Goal: Task Accomplishment & Management: Manage account settings

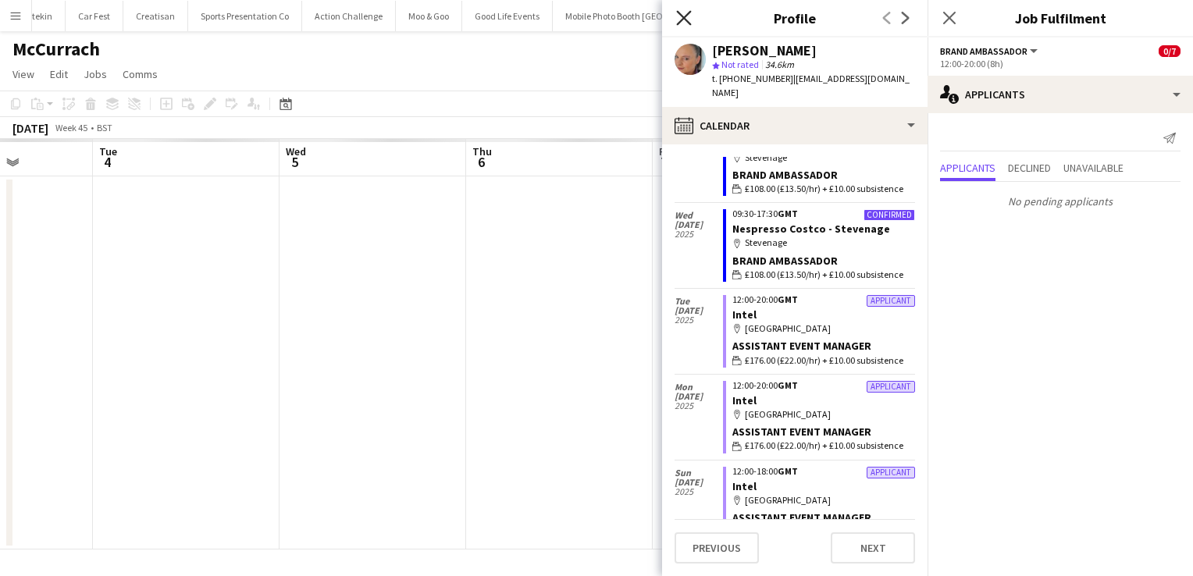
click at [681, 23] on icon "Close pop-in" at bounding box center [683, 17] width 15 height 15
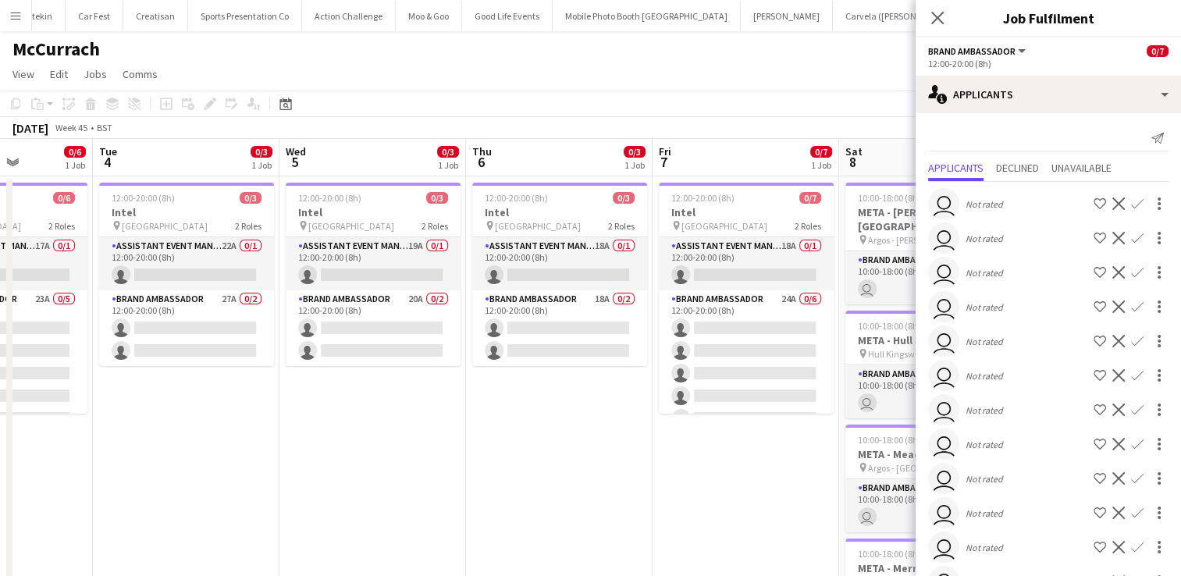
click at [948, 23] on div "Close pop-in" at bounding box center [938, 18] width 44 height 36
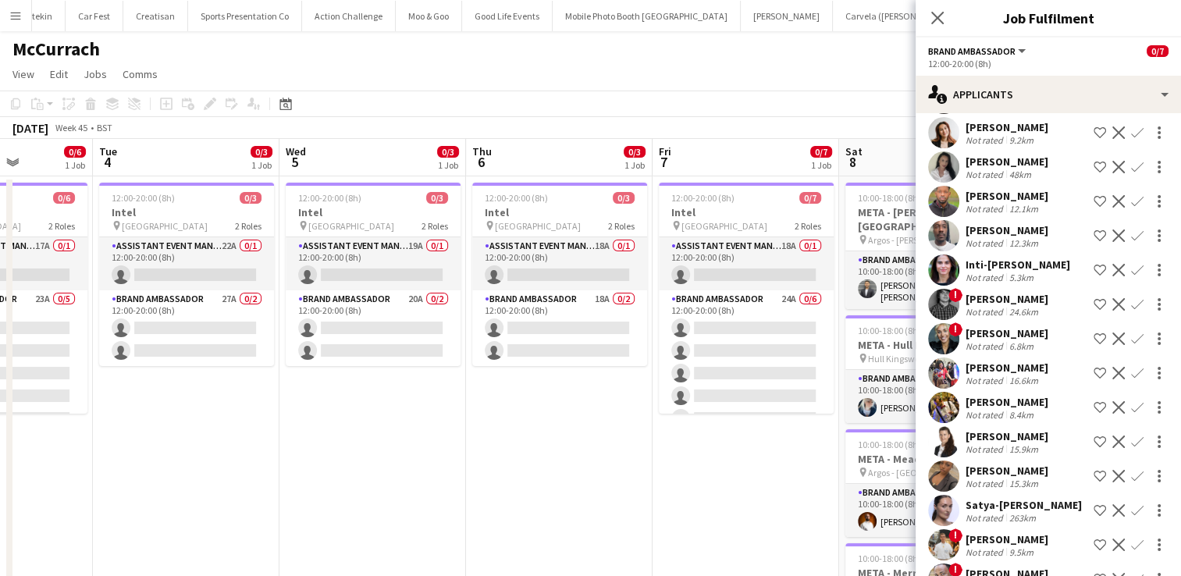
scroll to position [167, 0]
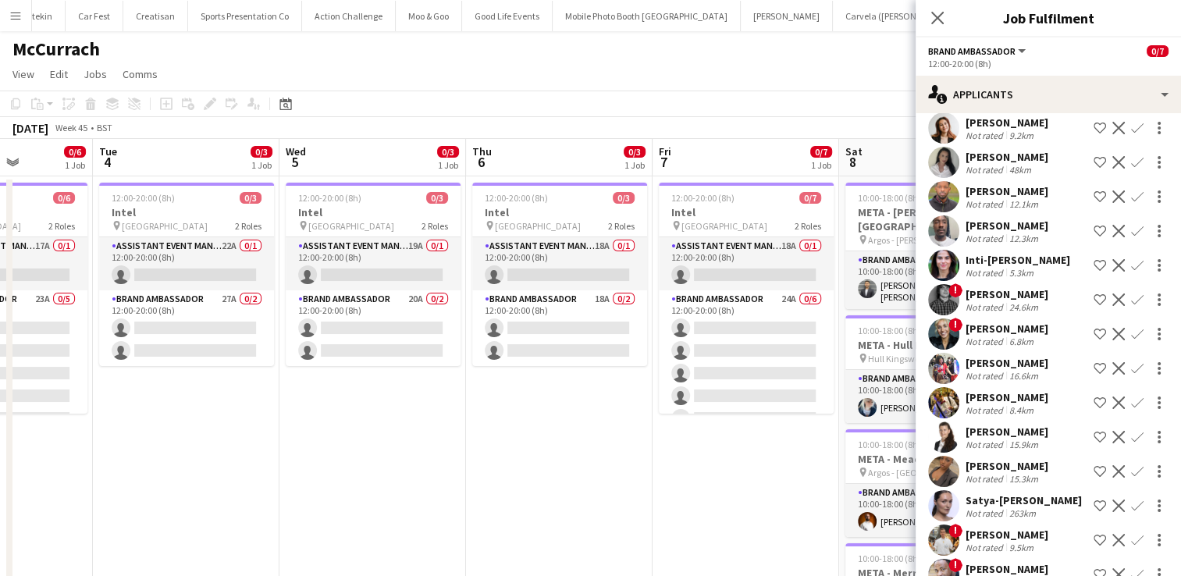
click at [1013, 425] on div "[PERSON_NAME]" at bounding box center [1007, 432] width 83 height 14
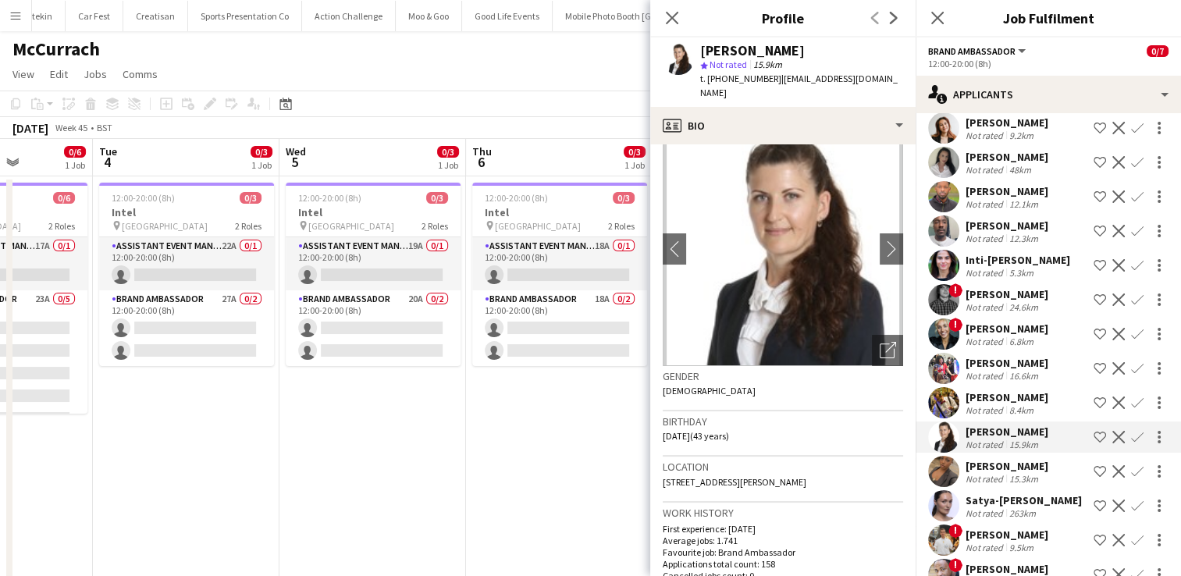
scroll to position [16, 0]
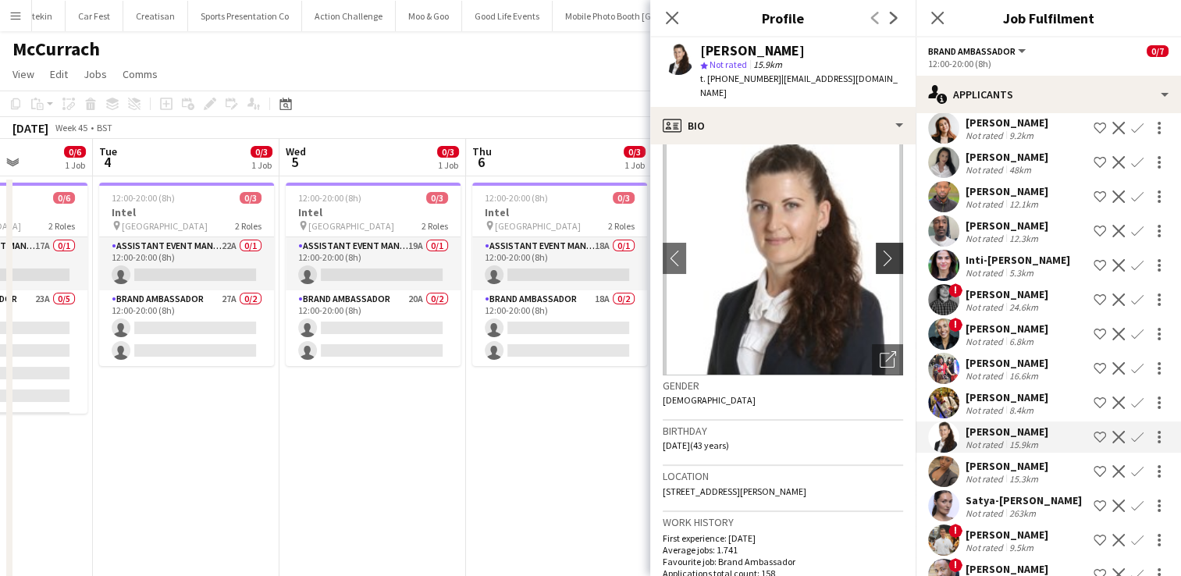
click at [881, 250] on app-icon "chevron-right" at bounding box center [892, 258] width 24 height 16
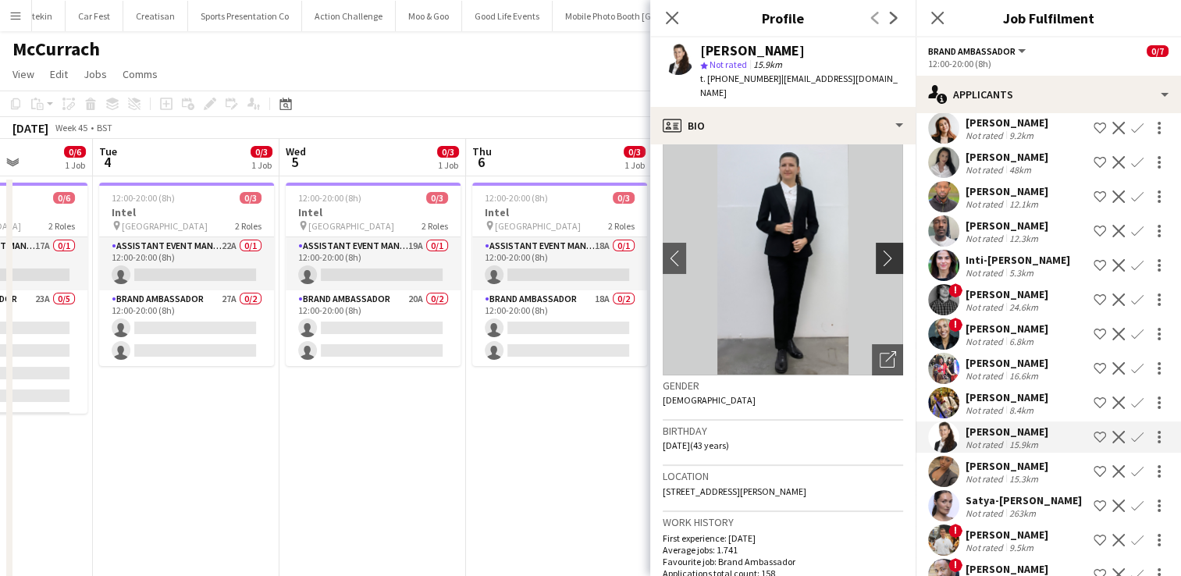
click at [881, 250] on app-icon "chevron-right" at bounding box center [892, 258] width 24 height 16
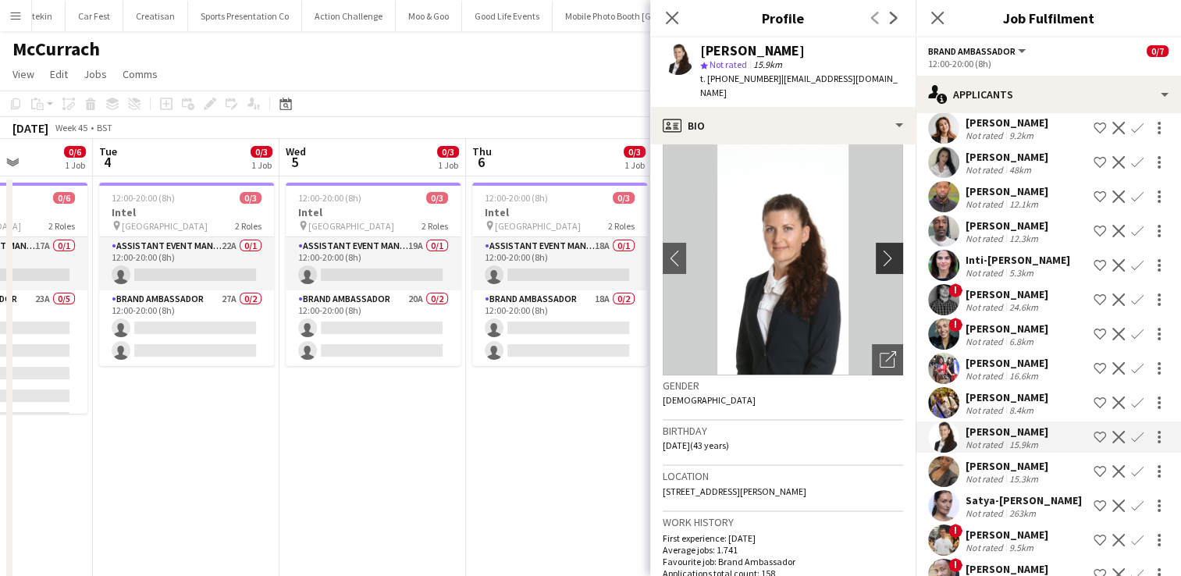
click at [881, 250] on app-icon "chevron-right" at bounding box center [892, 258] width 24 height 16
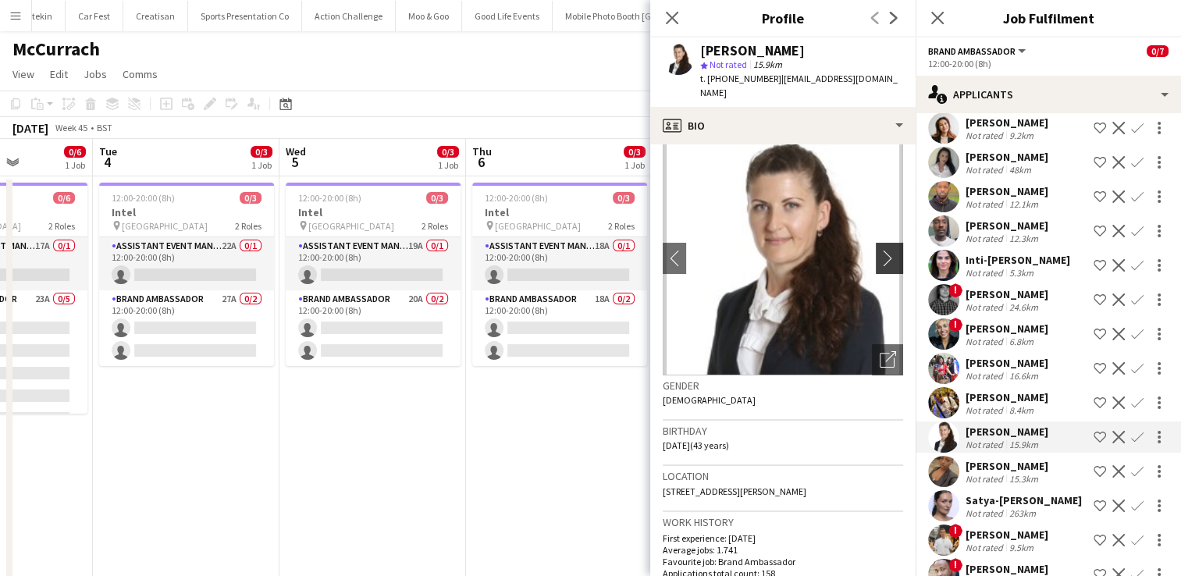
click at [881, 250] on app-icon "chevron-right" at bounding box center [892, 258] width 24 height 16
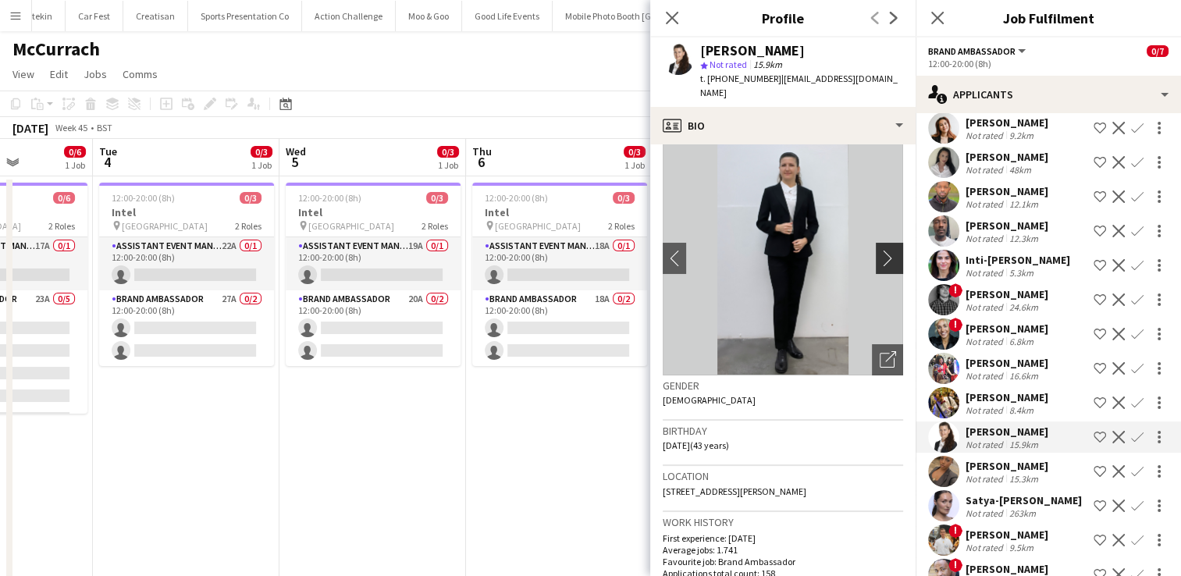
click at [881, 250] on app-icon "chevron-right" at bounding box center [892, 258] width 24 height 16
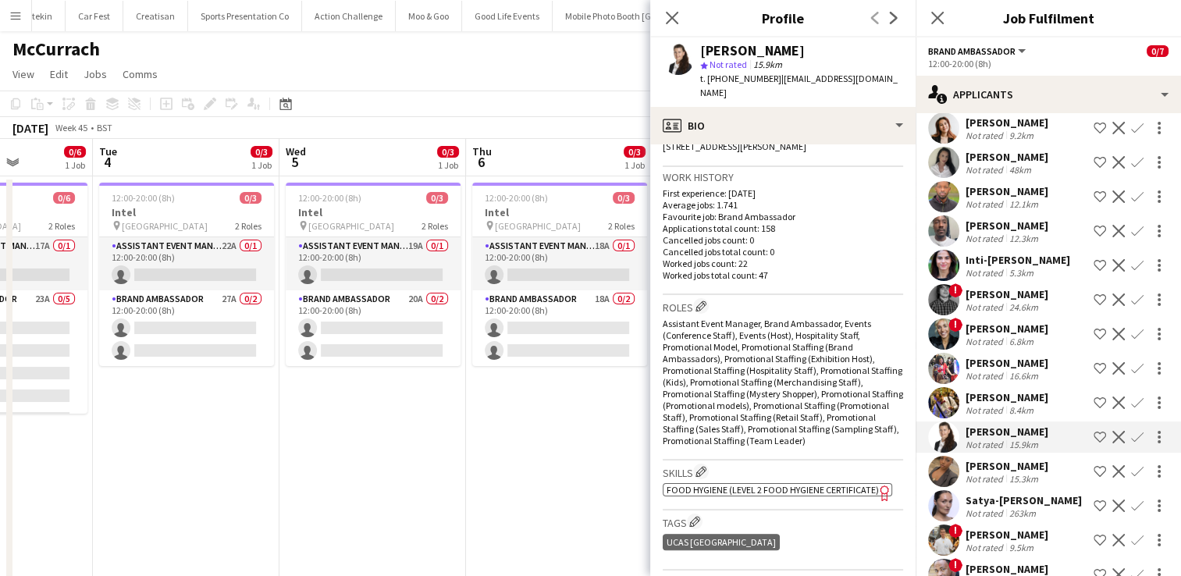
scroll to position [358, 0]
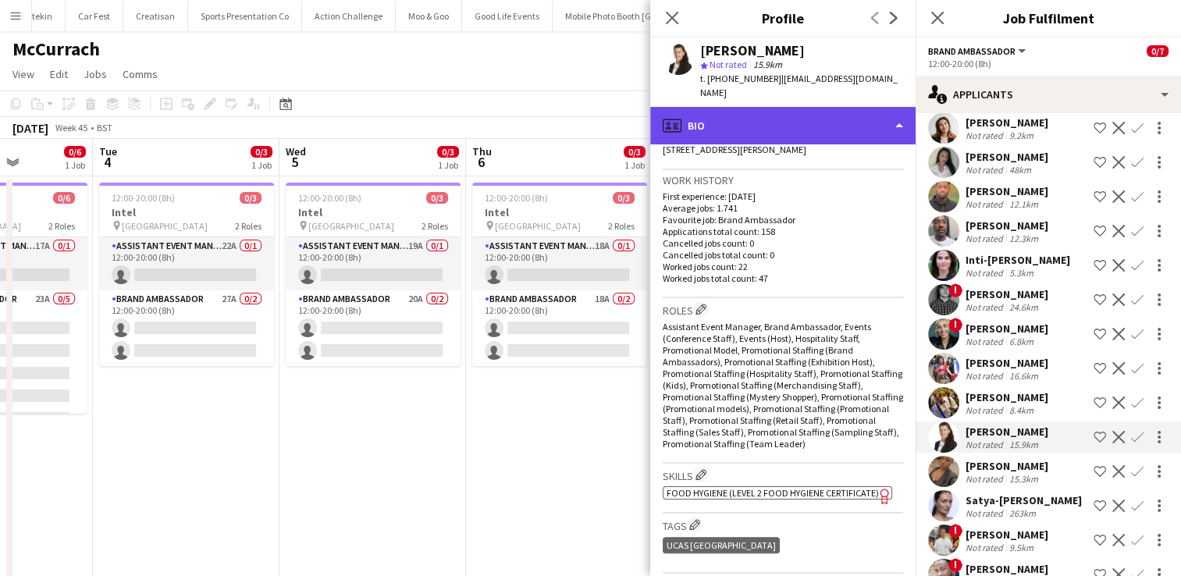
click at [897, 112] on div "profile Bio" at bounding box center [782, 125] width 265 height 37
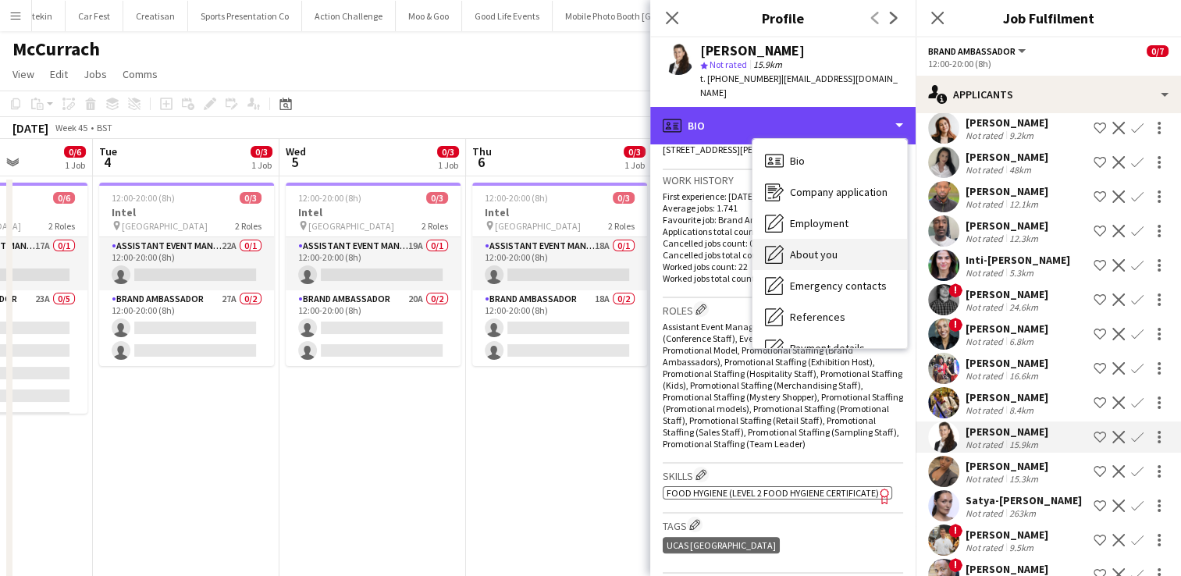
scroll to position [172, 0]
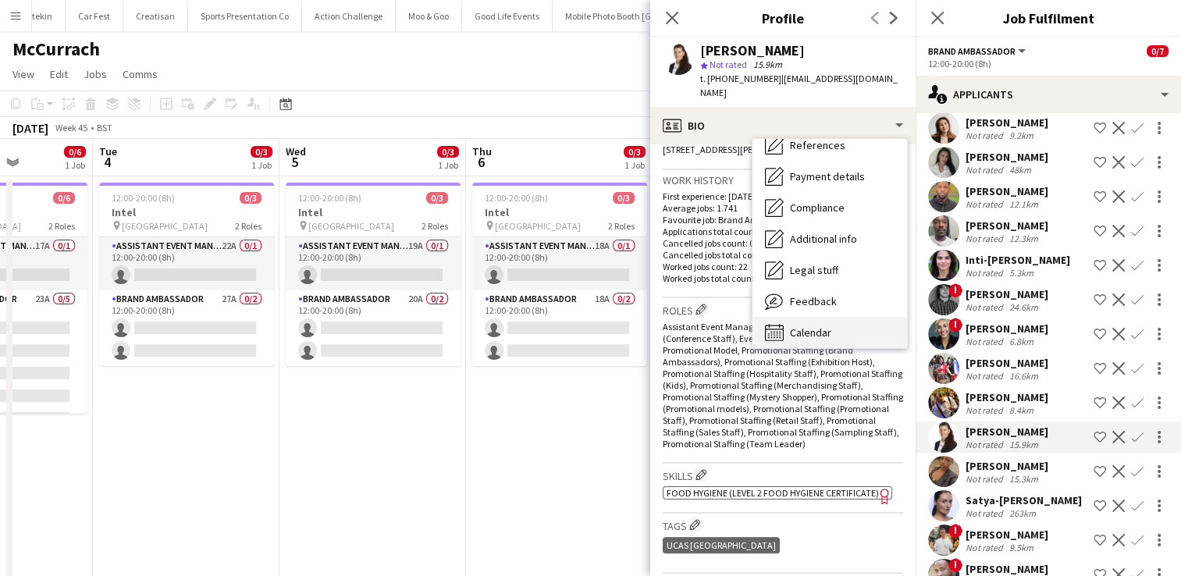
click at [820, 317] on div "Calendar Calendar" at bounding box center [830, 332] width 155 height 31
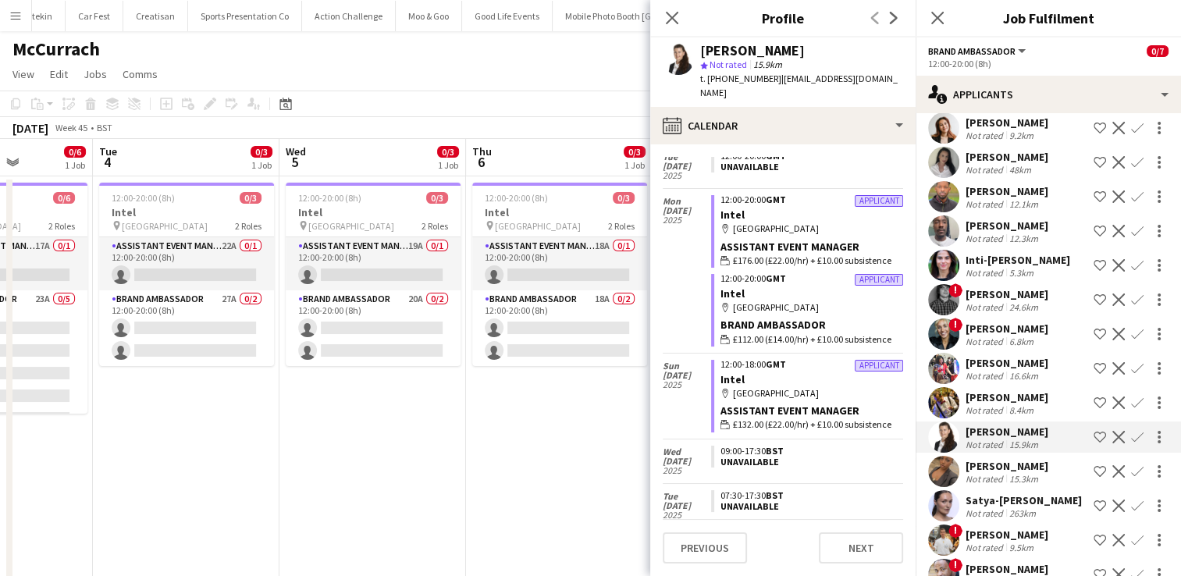
scroll to position [3725, 0]
